Goal: Check status: Check status

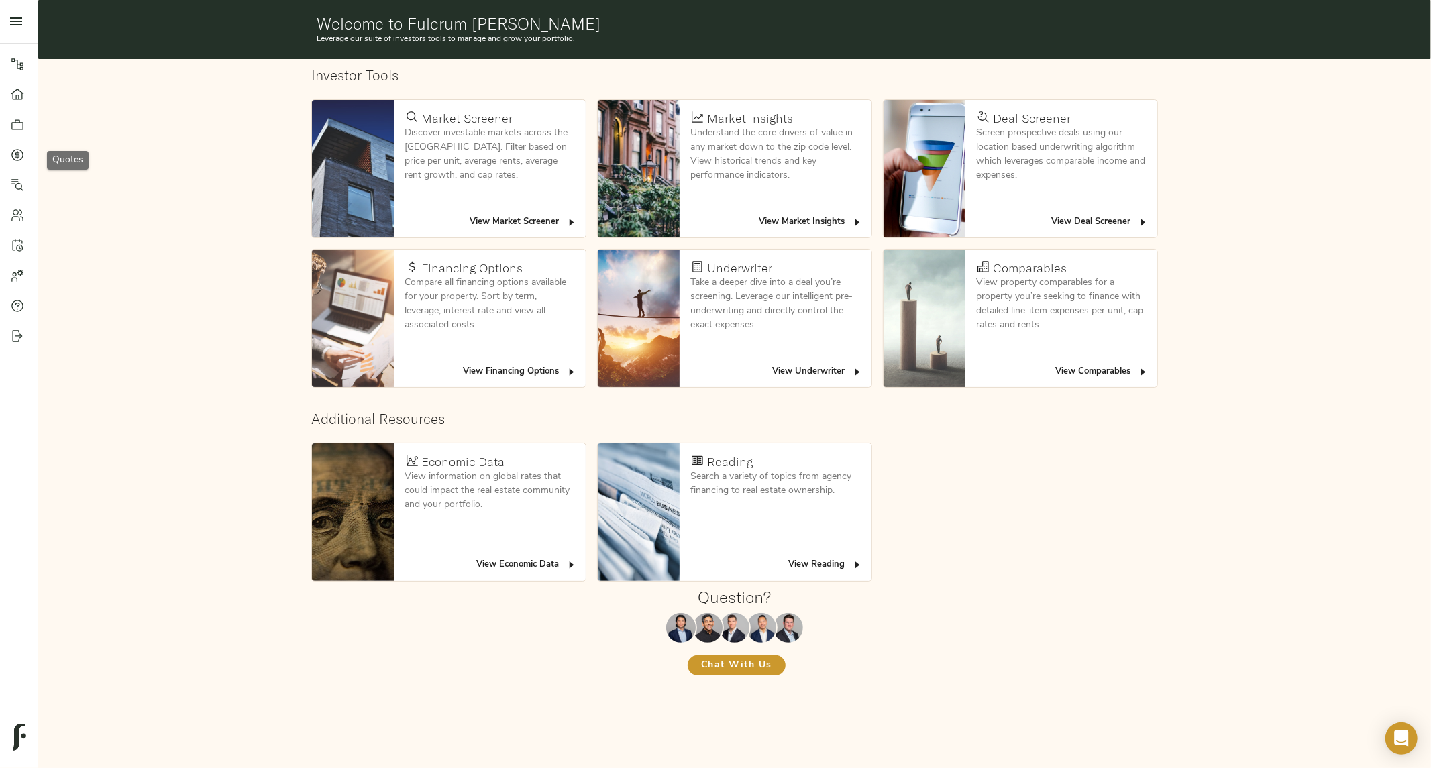
click at [21, 158] on icon at bounding box center [17, 154] width 13 height 13
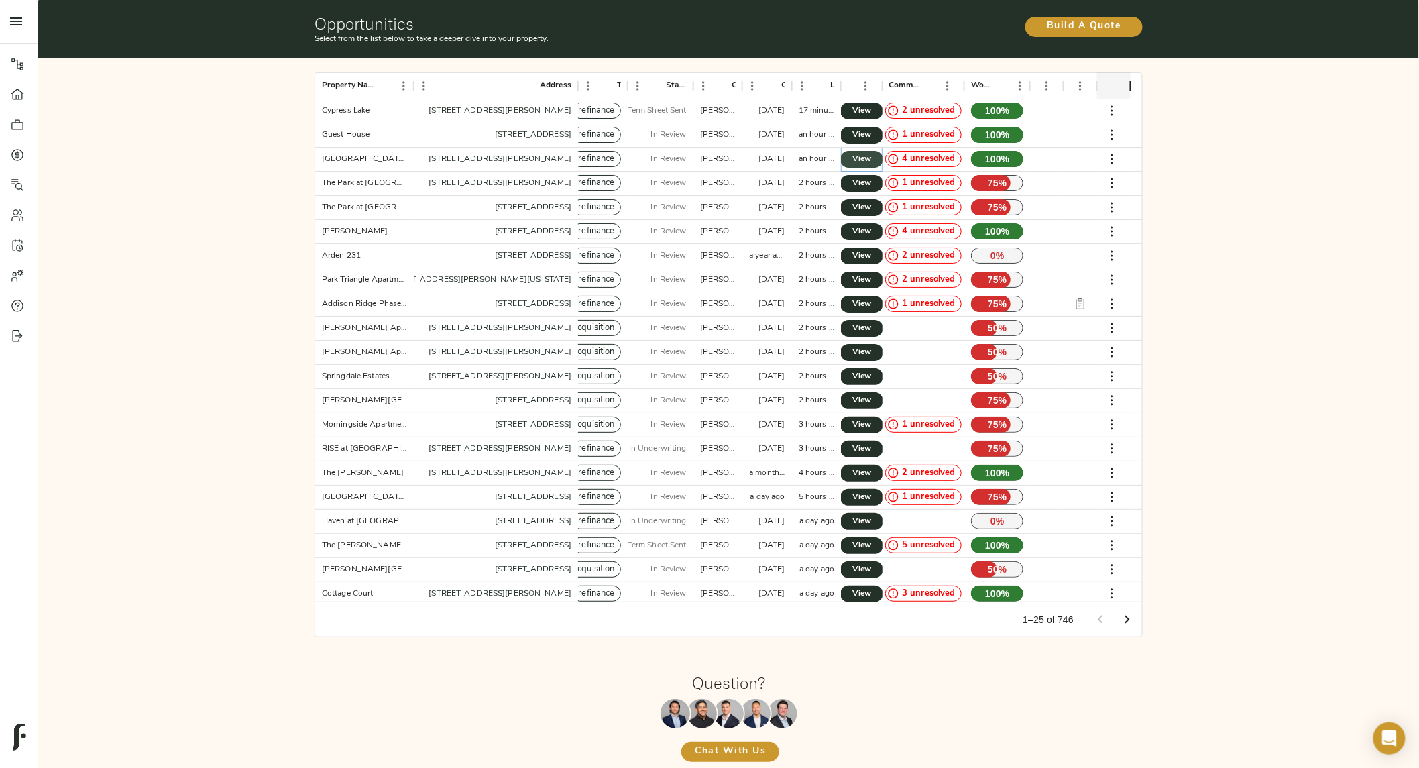
click at [876, 163] on link "View" at bounding box center [861, 159] width 43 height 17
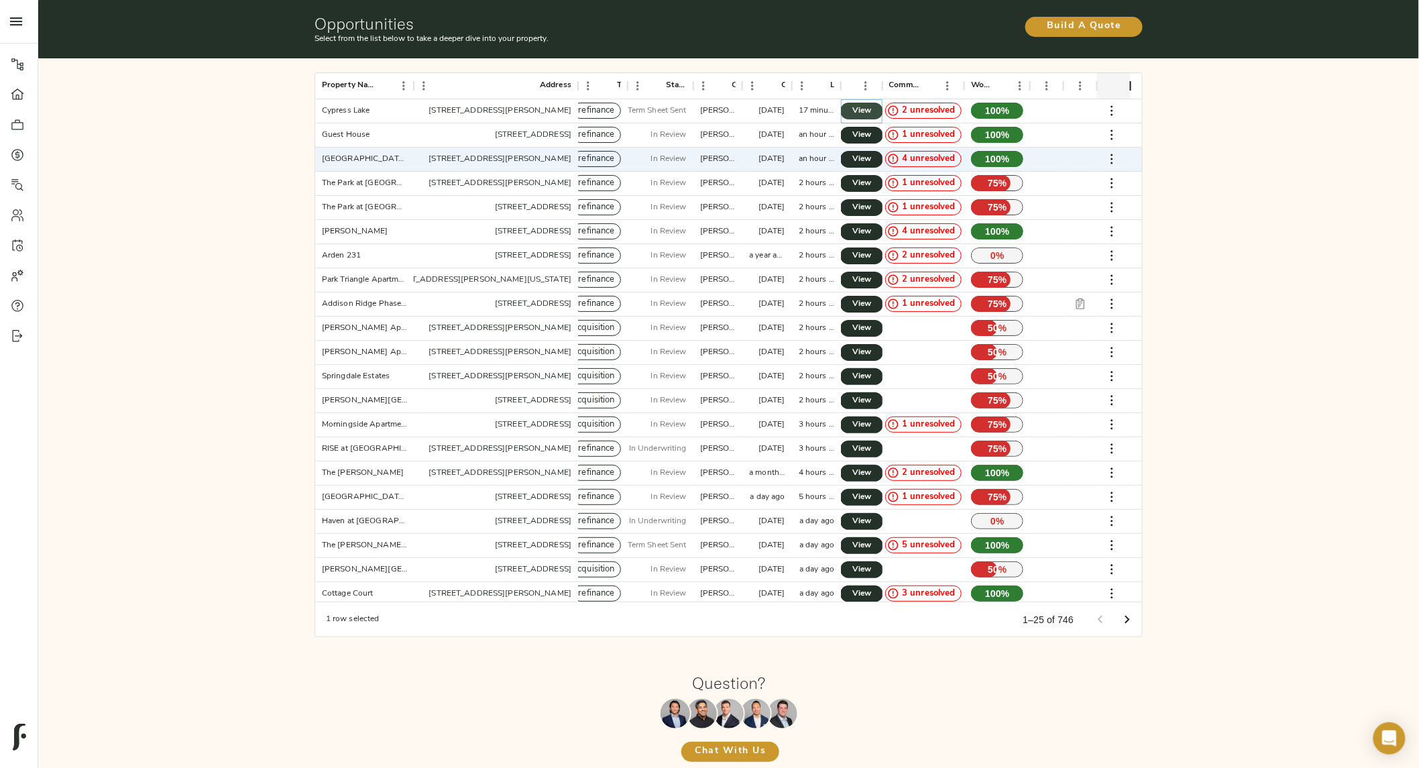
click at [860, 111] on span "View" at bounding box center [862, 111] width 16 height 14
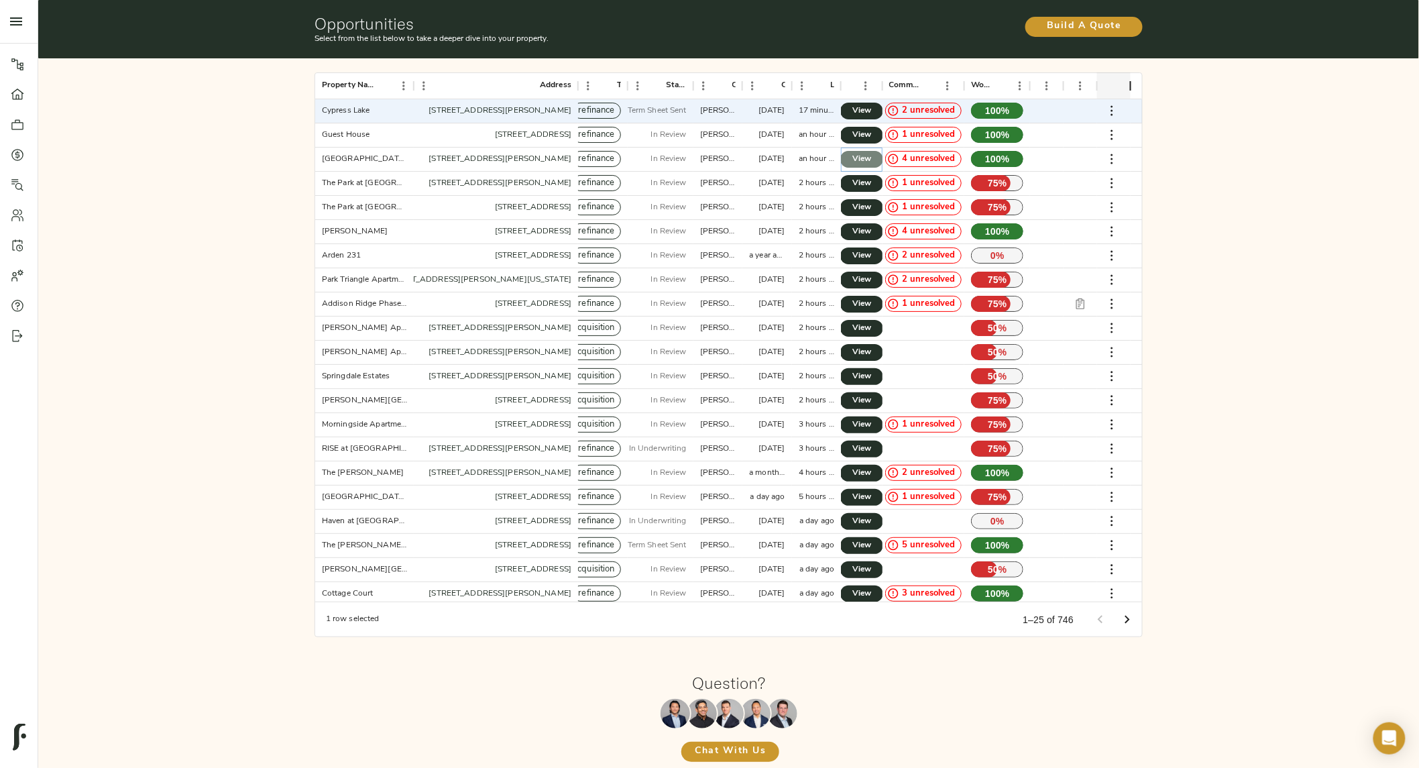
click at [849, 156] on link "View" at bounding box center [861, 159] width 43 height 17
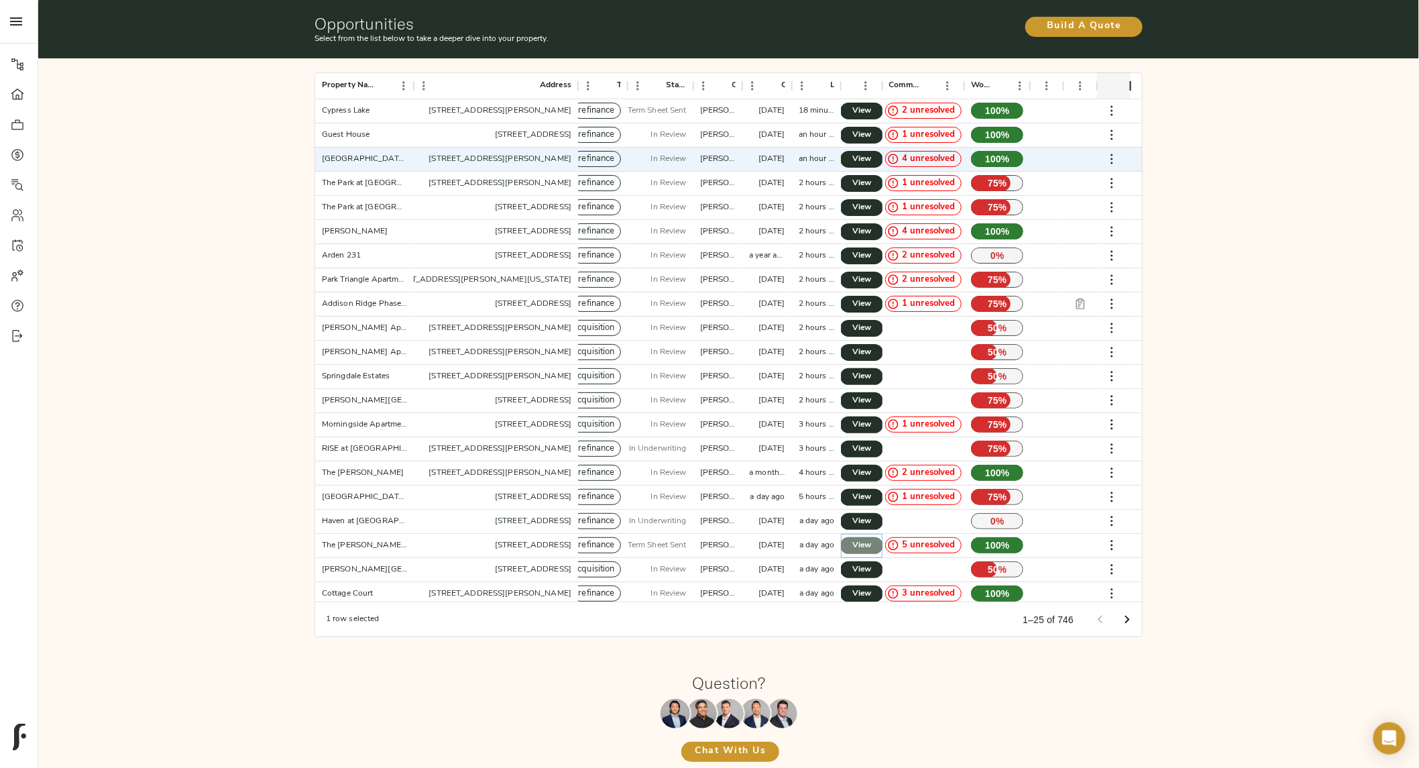
click at [849, 541] on link "View" at bounding box center [861, 545] width 43 height 17
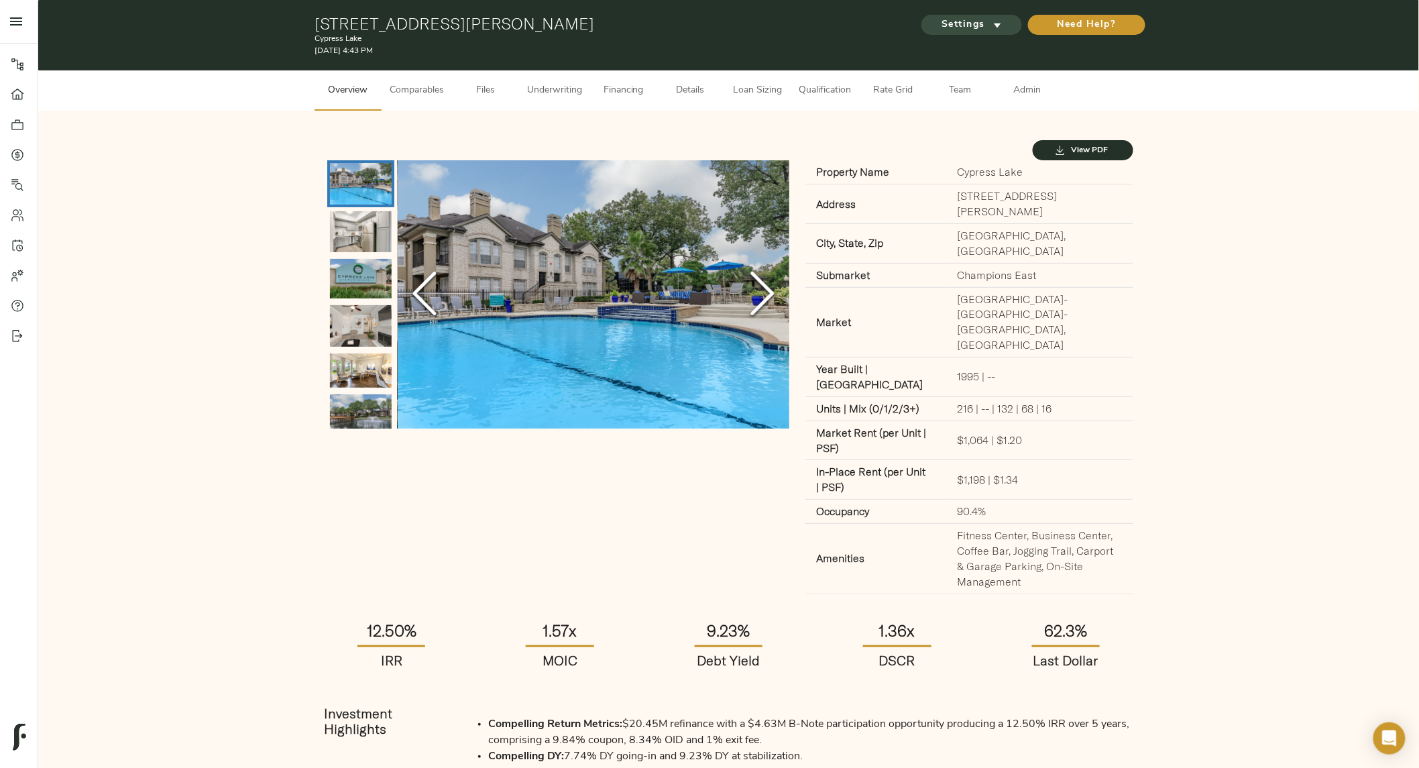
click at [984, 31] on span "Settings" at bounding box center [972, 25] width 74 height 17
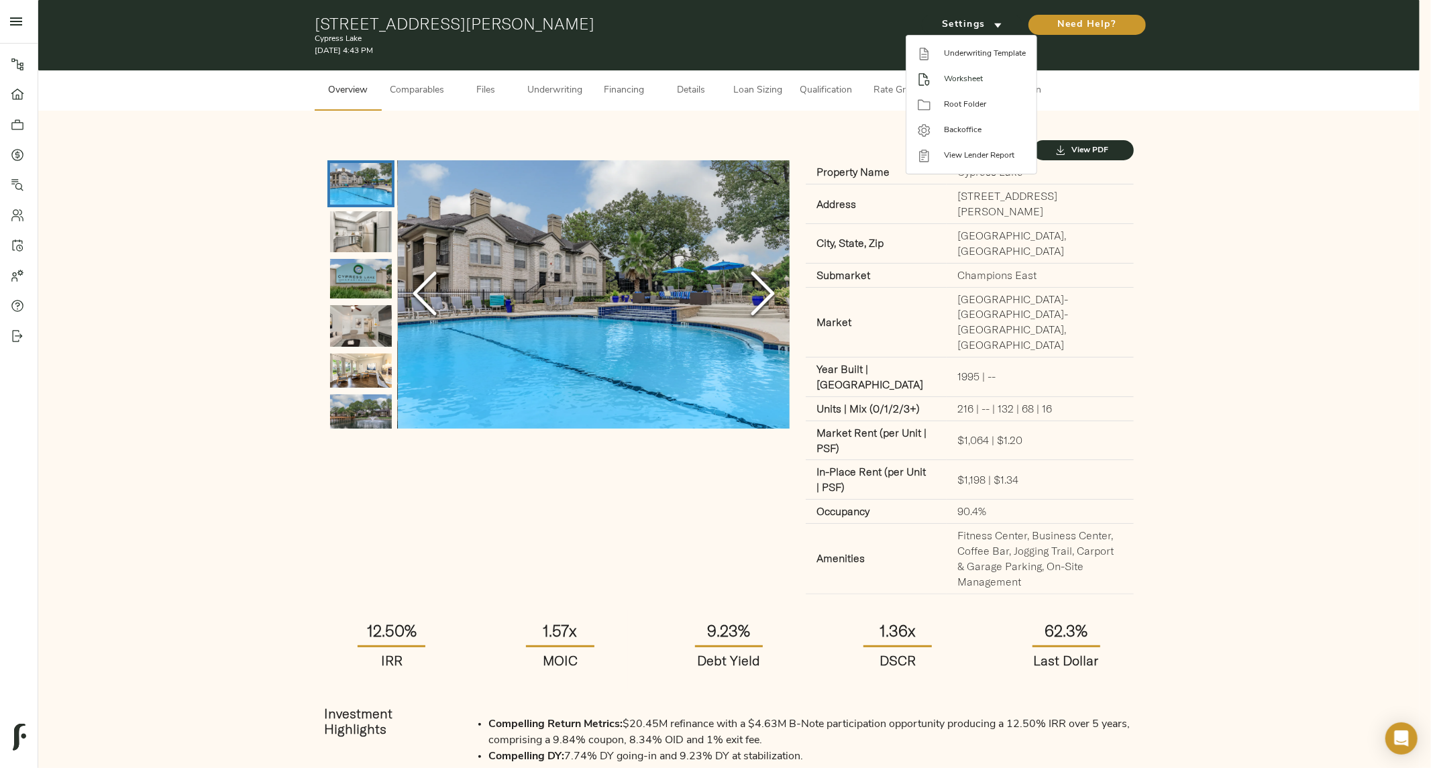
click at [966, 78] on span "Worksheet" at bounding box center [985, 79] width 82 height 12
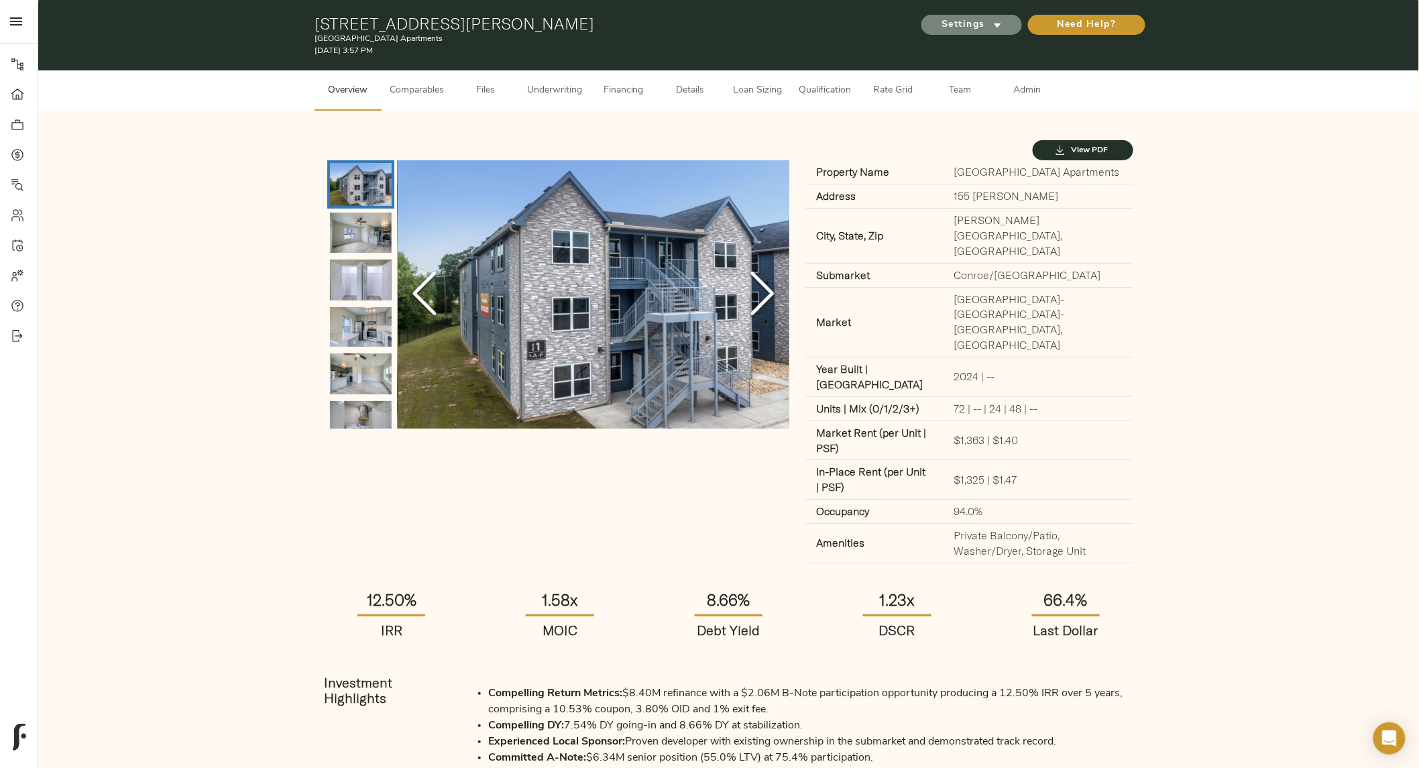
click at [964, 23] on span "Settings" at bounding box center [972, 25] width 74 height 17
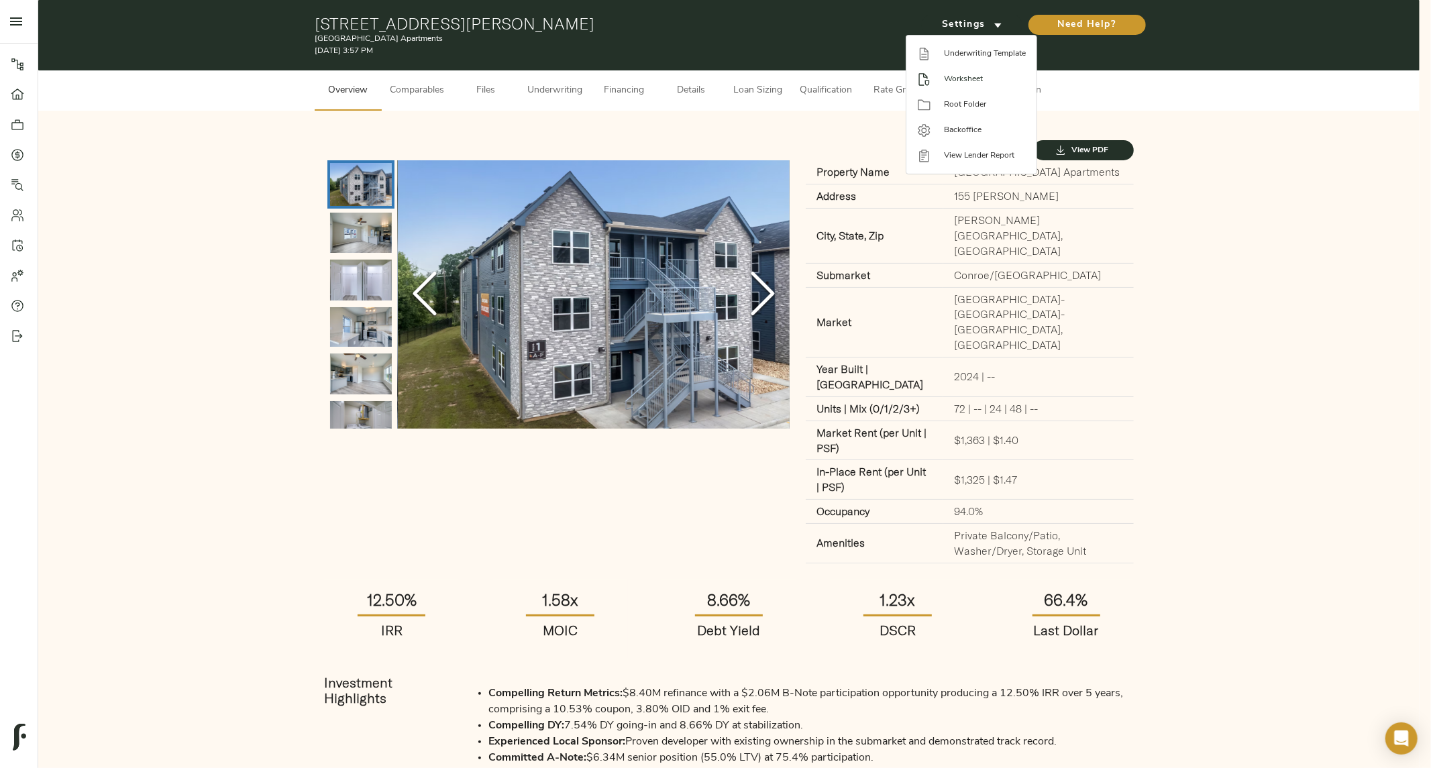
click at [944, 78] on span "Worksheet" at bounding box center [985, 79] width 82 height 12
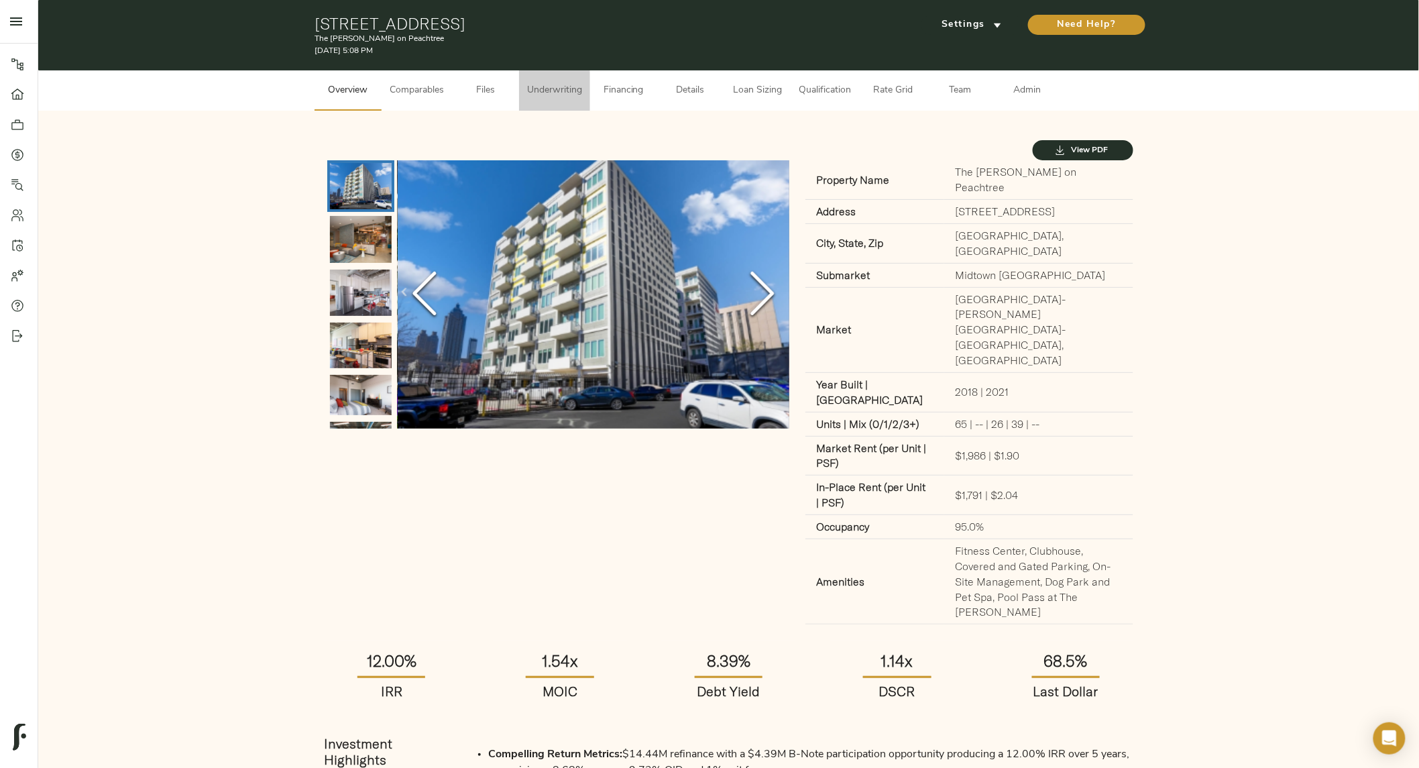
click at [558, 85] on span "Underwriting" at bounding box center [554, 90] width 55 height 17
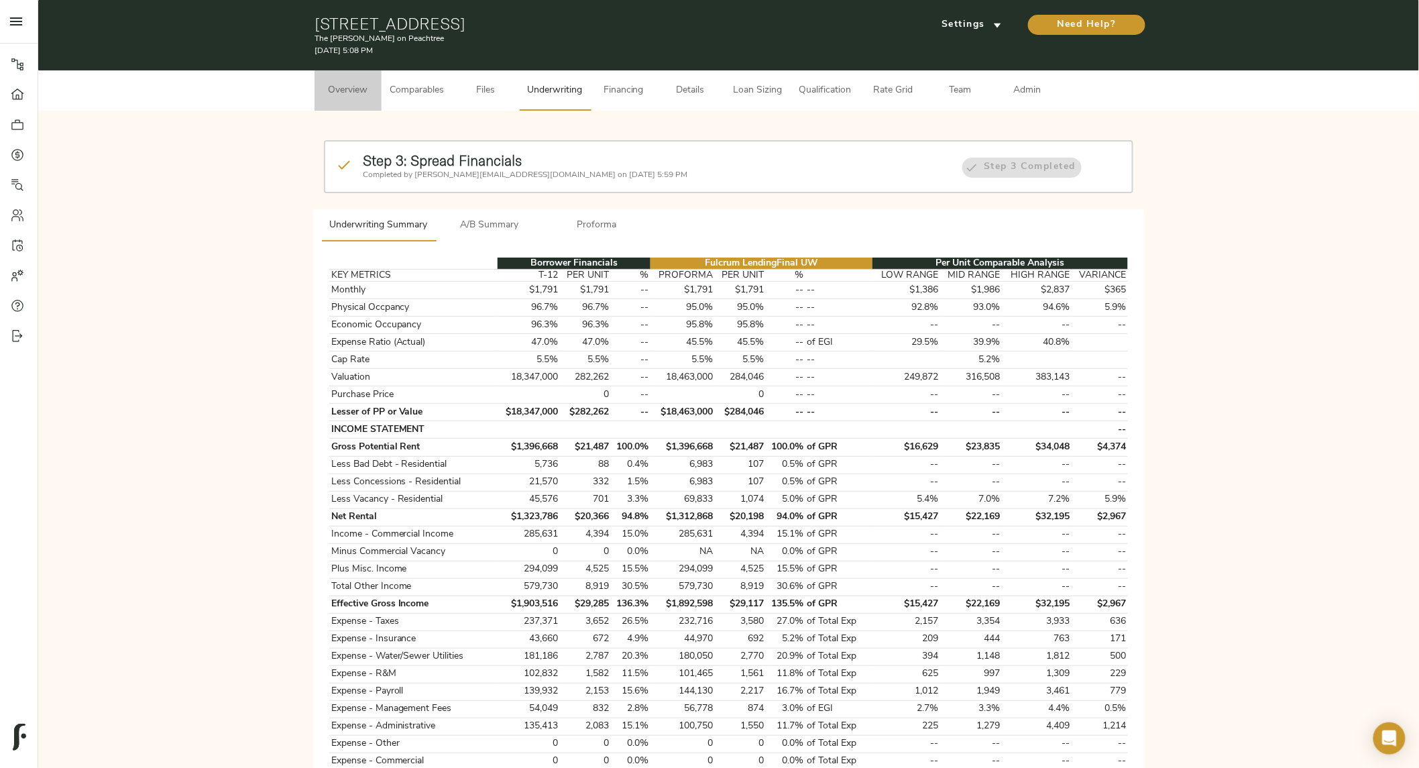
click at [363, 97] on span "Overview" at bounding box center [348, 90] width 51 height 17
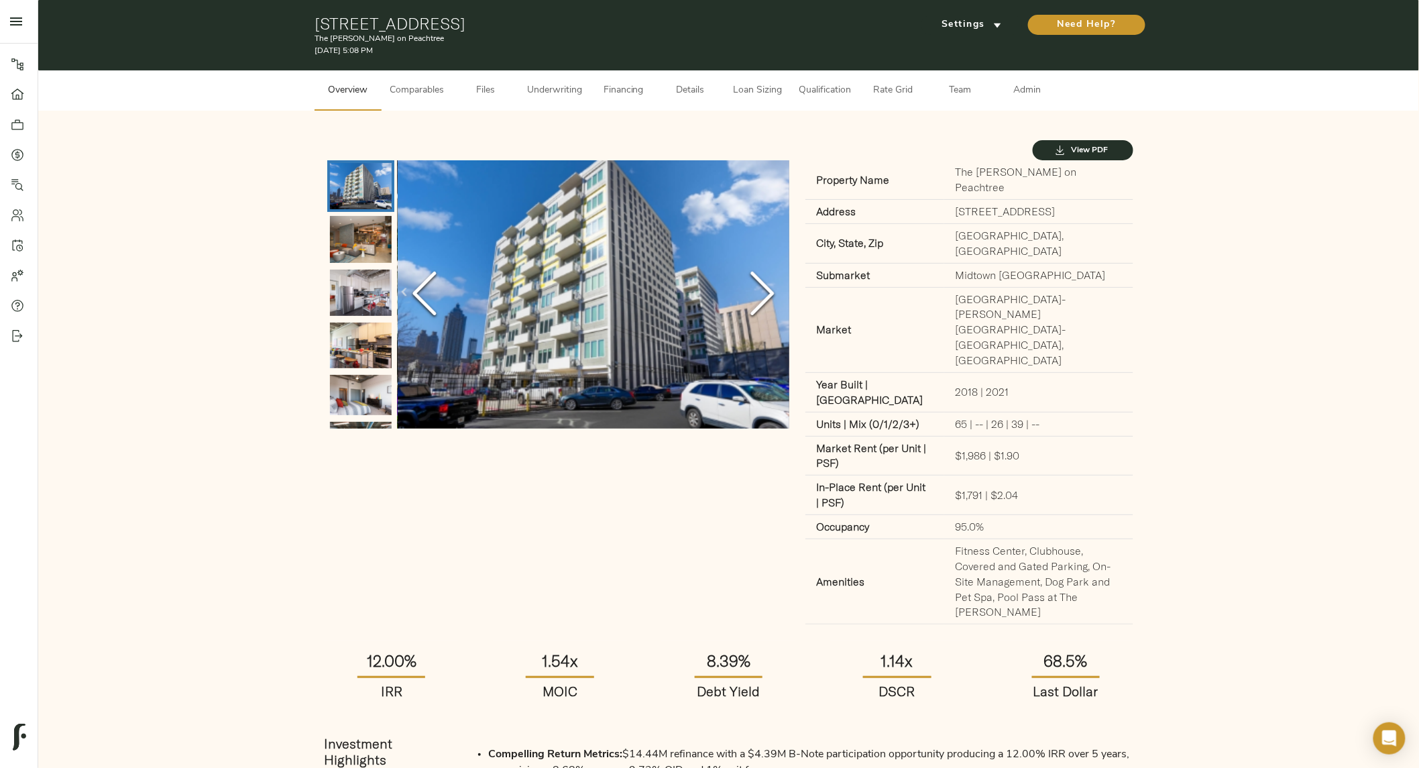
click at [769, 299] on polyline "Next Slide" at bounding box center [762, 294] width 20 height 40
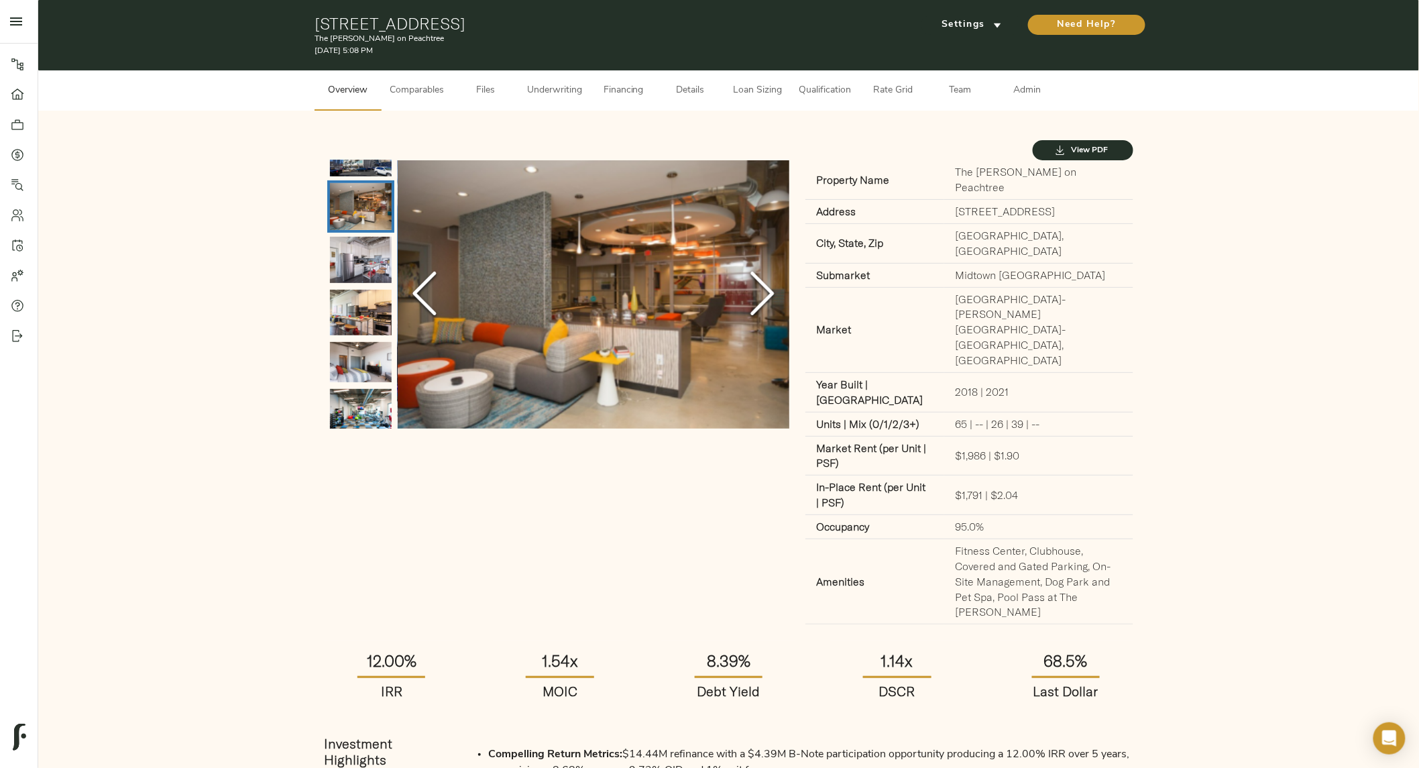
click at [757, 298] on icon "Next Slide" at bounding box center [762, 294] width 40 height 80
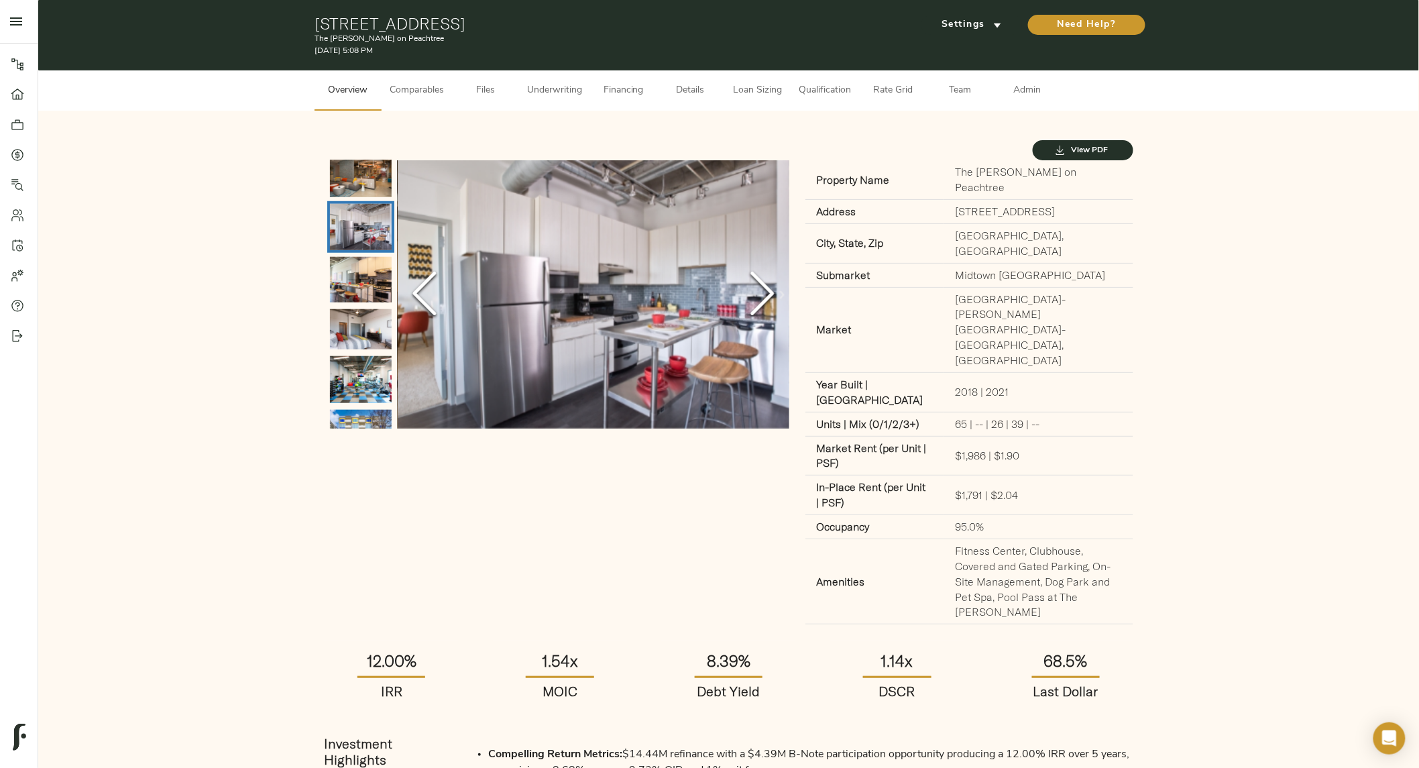
click at [757, 298] on icon "Next Slide" at bounding box center [762, 294] width 40 height 80
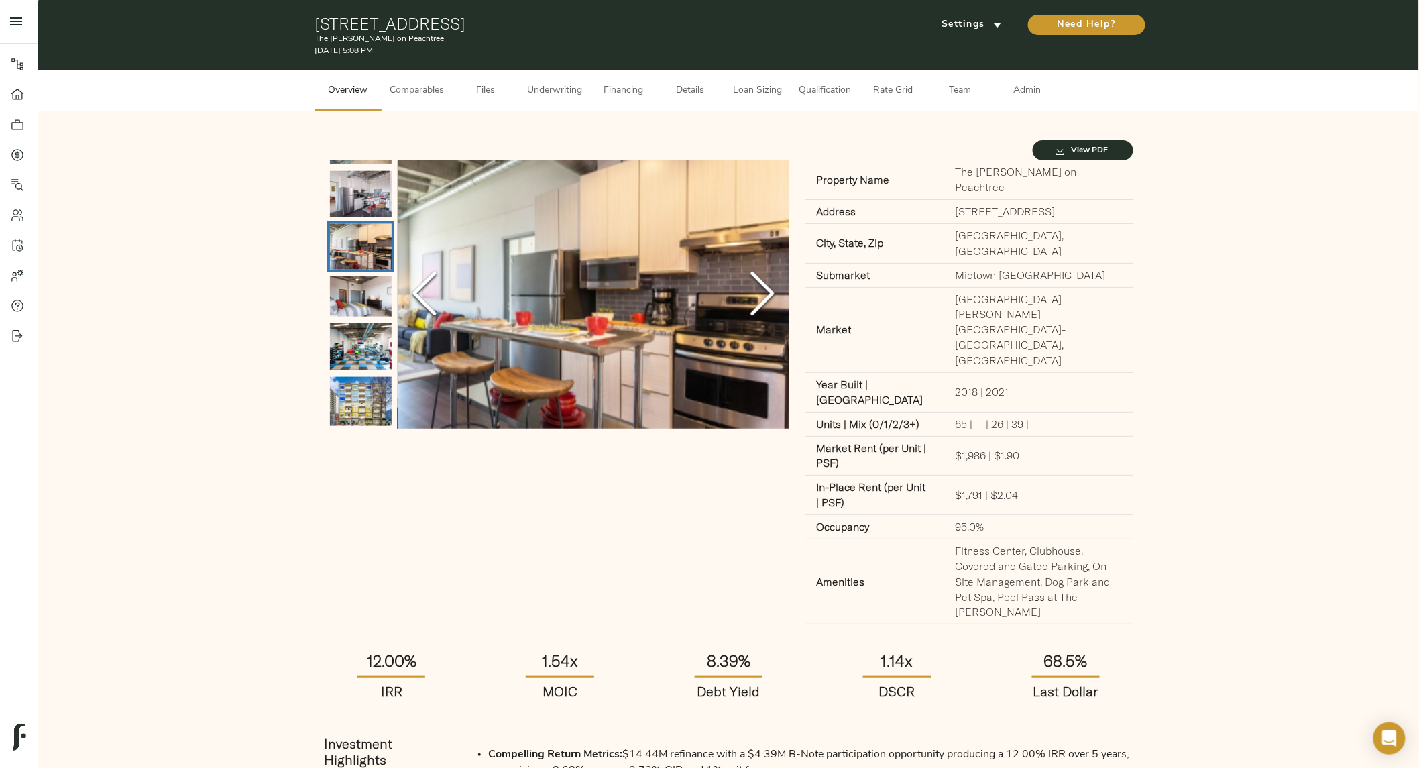
click at [757, 298] on icon "Next Slide" at bounding box center [762, 294] width 40 height 80
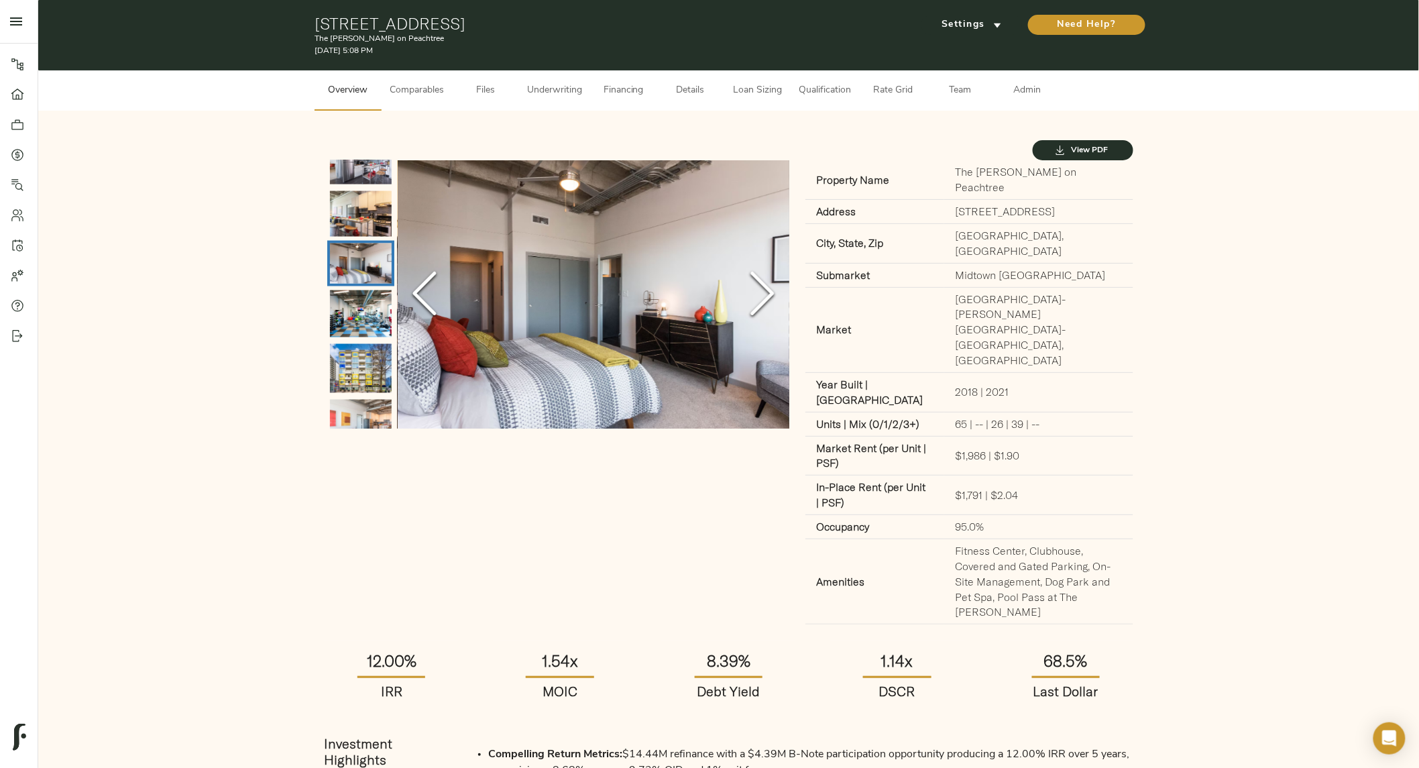
click at [757, 298] on icon "Next Slide" at bounding box center [762, 294] width 40 height 80
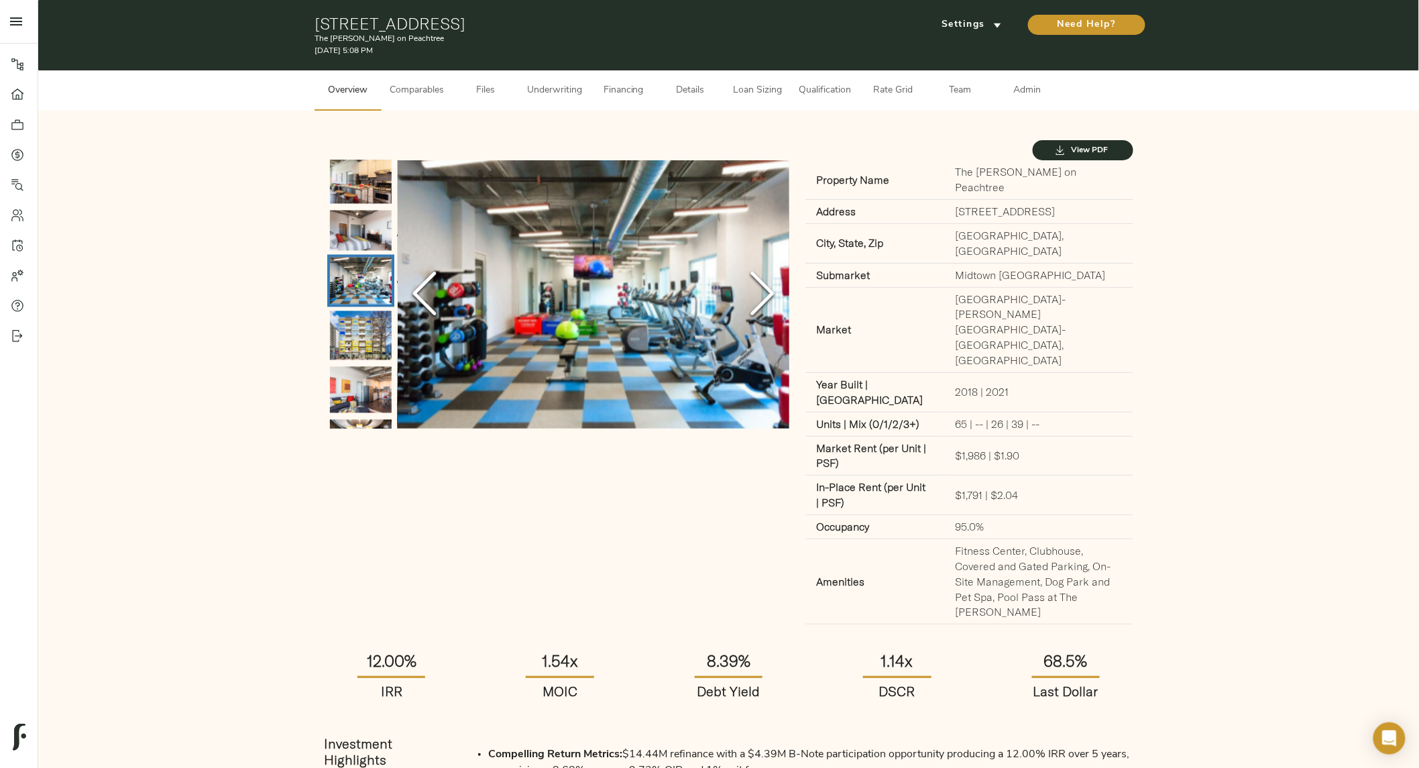
click at [757, 298] on icon "Next Slide" at bounding box center [762, 294] width 40 height 80
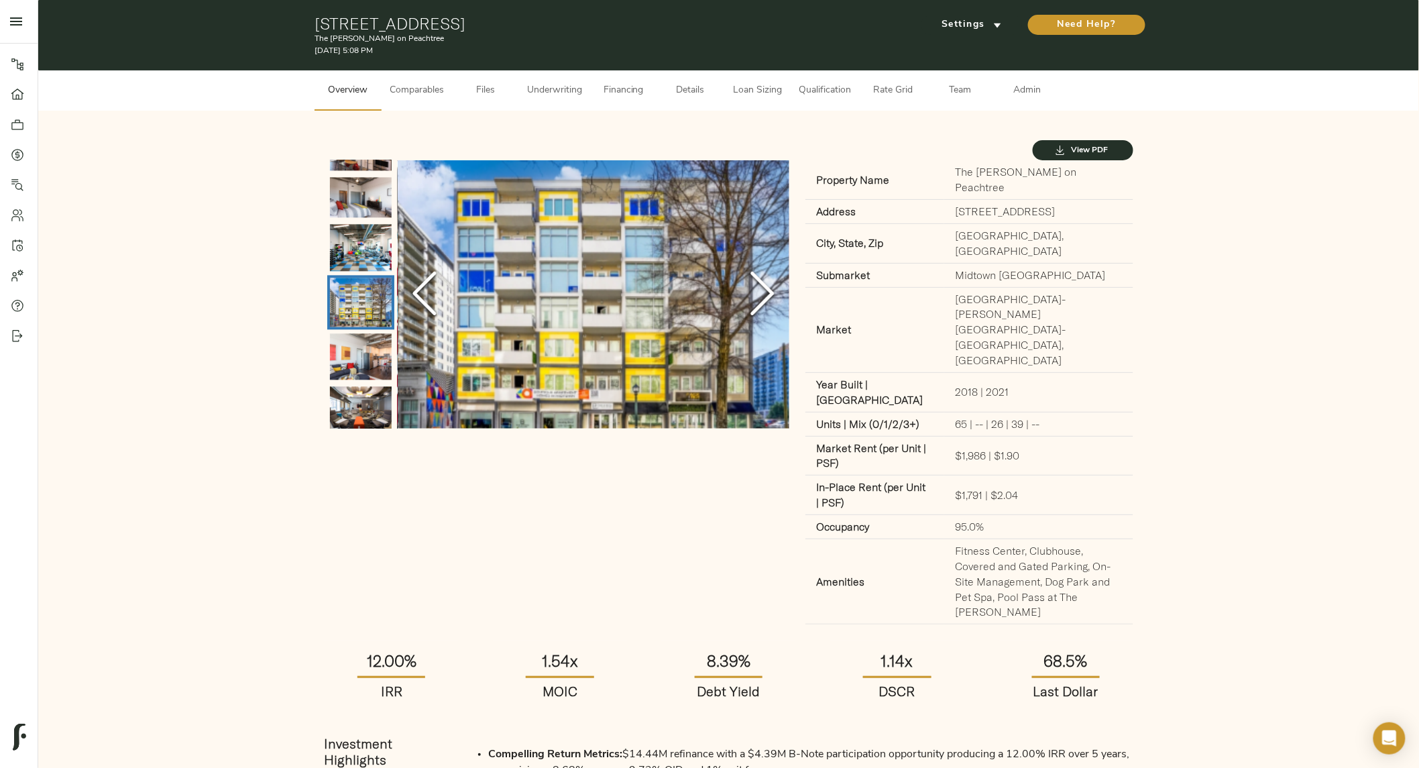
click at [757, 298] on icon "Next Slide" at bounding box center [762, 294] width 40 height 80
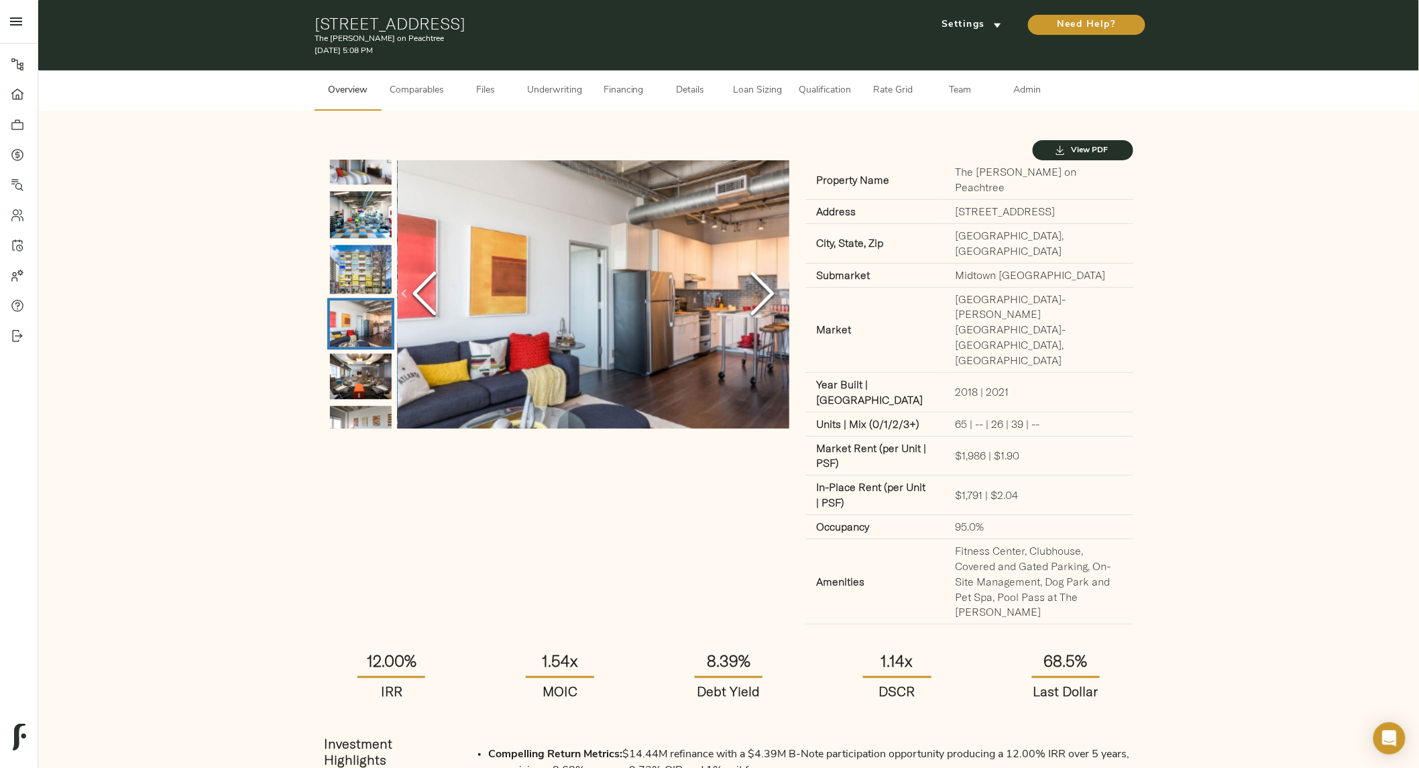
click at [757, 298] on icon "Next Slide" at bounding box center [762, 294] width 40 height 80
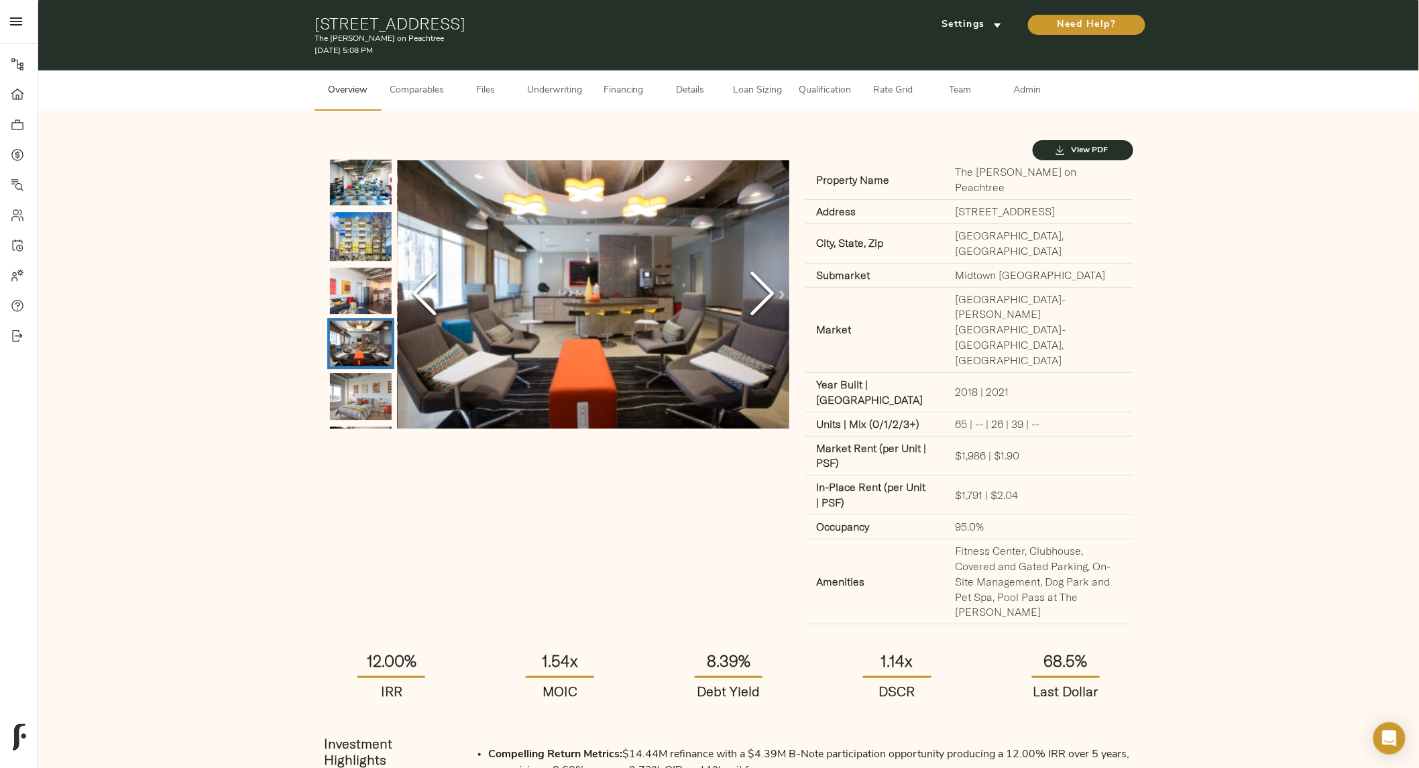
click at [757, 298] on icon "Next Slide" at bounding box center [762, 294] width 40 height 80
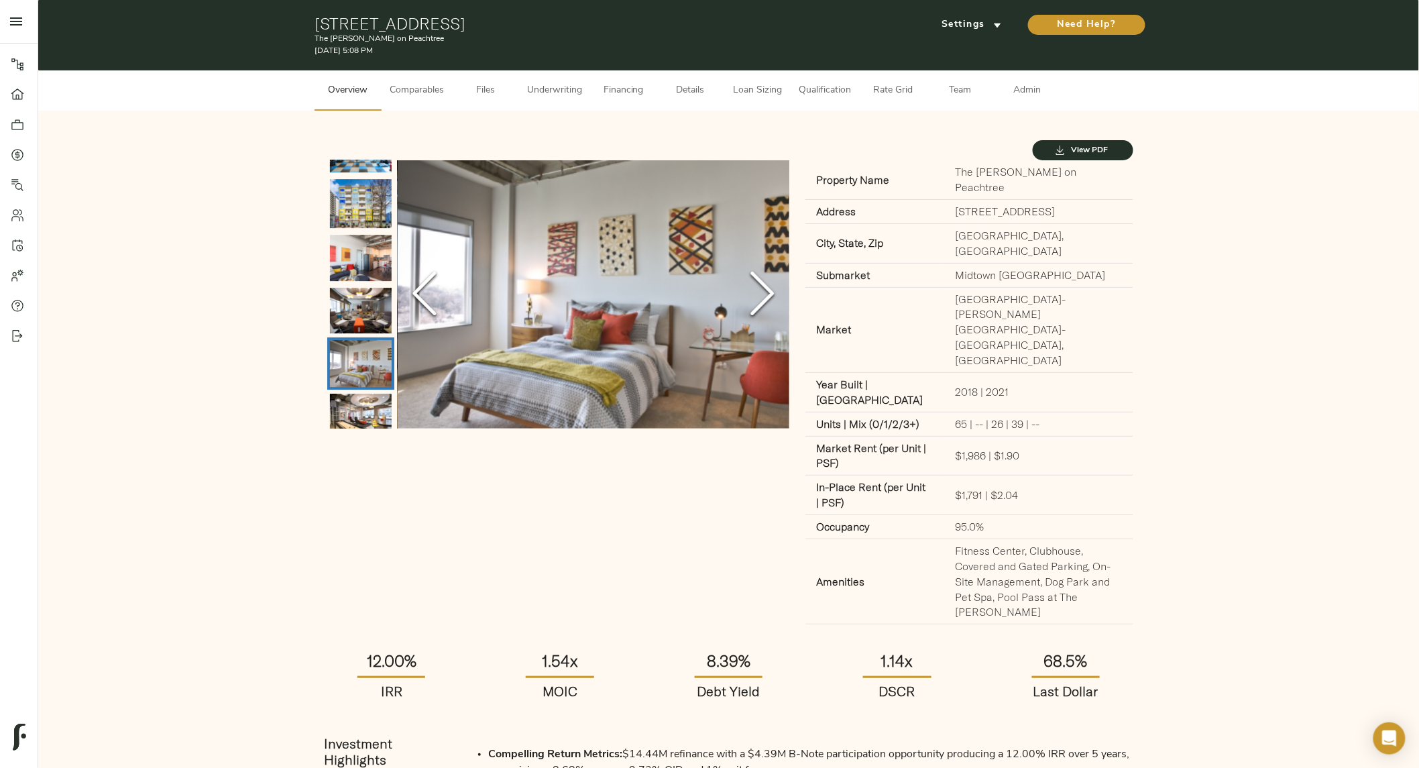
click at [757, 298] on icon "Next Slide" at bounding box center [762, 294] width 40 height 80
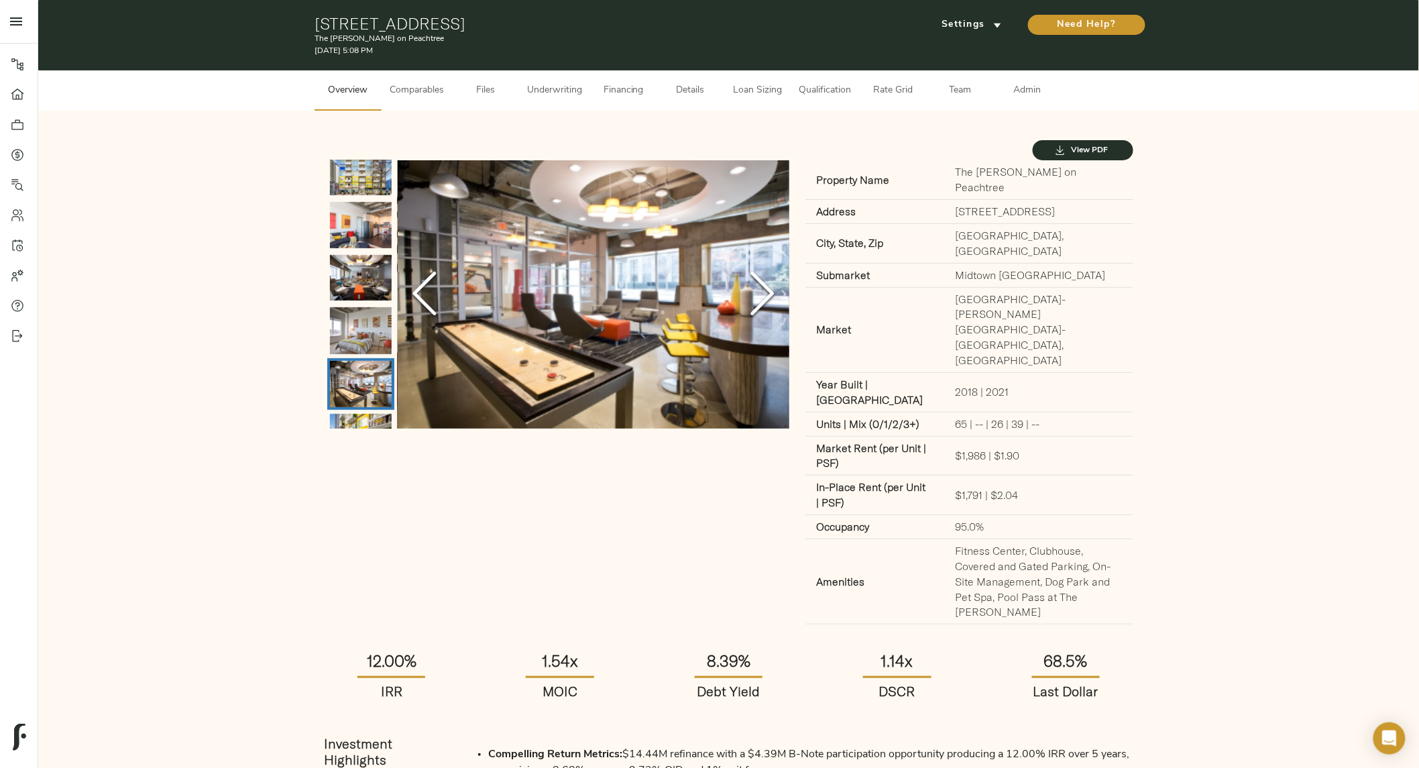
click at [757, 298] on icon "Next Slide" at bounding box center [762, 294] width 40 height 80
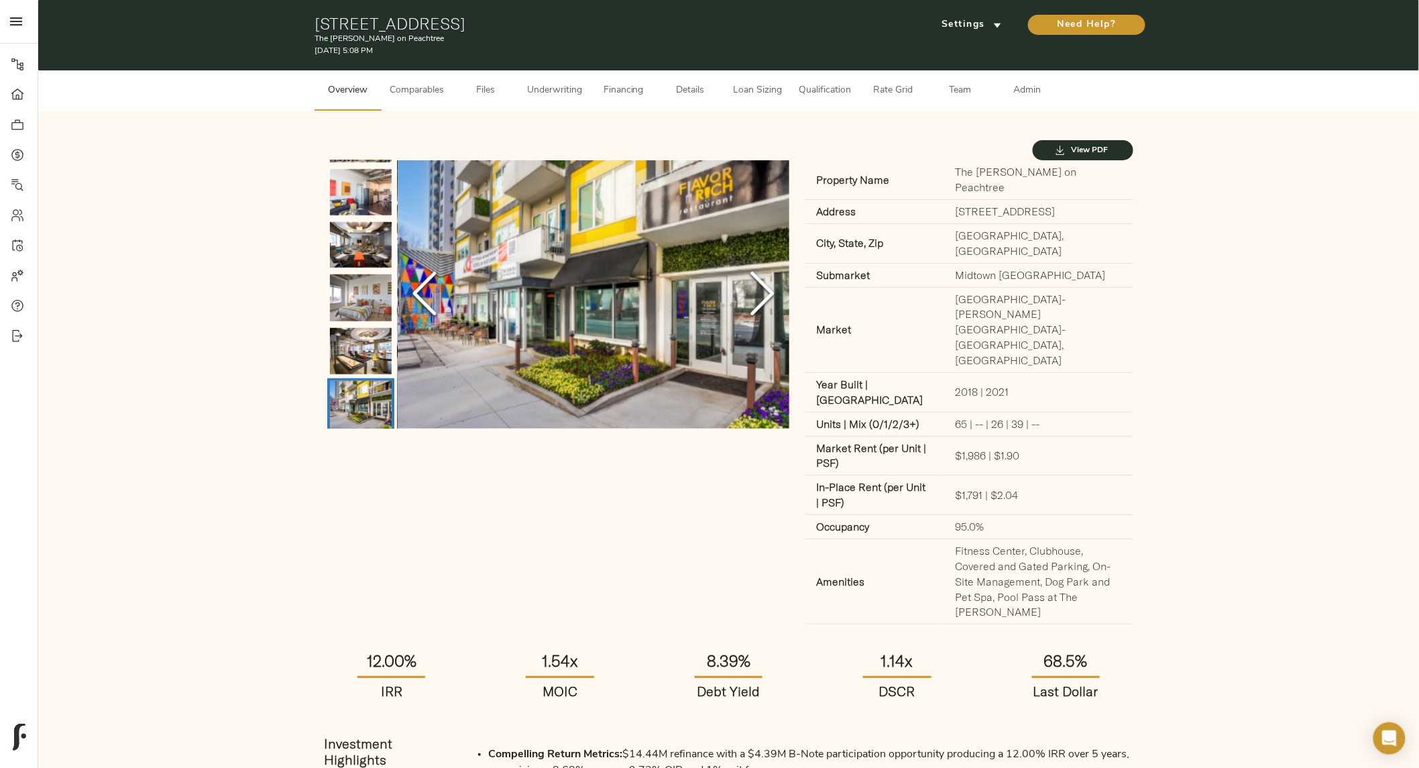
click at [757, 298] on icon "Next Slide" at bounding box center [762, 294] width 40 height 80
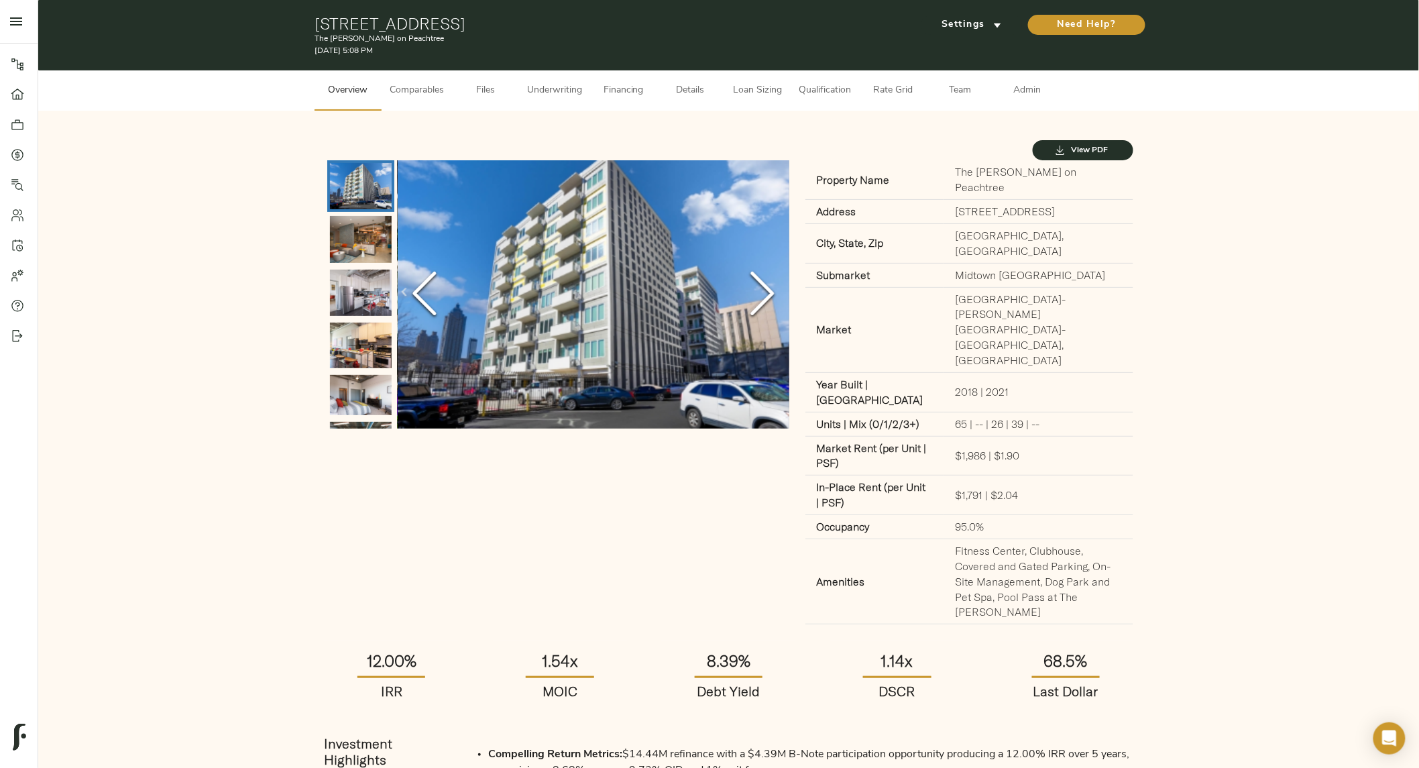
click at [757, 298] on icon "Next Slide" at bounding box center [762, 294] width 40 height 80
